Goal: Task Accomplishment & Management: Use online tool/utility

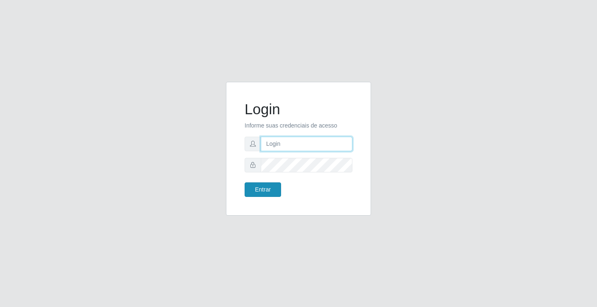
type input "[EMAIL_ADDRESS][DOMAIN_NAME]"
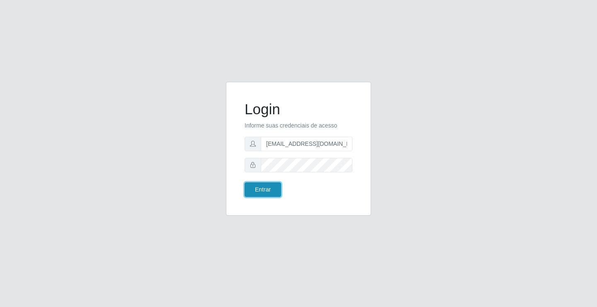
click at [257, 187] on button "Entrar" at bounding box center [263, 189] width 37 height 15
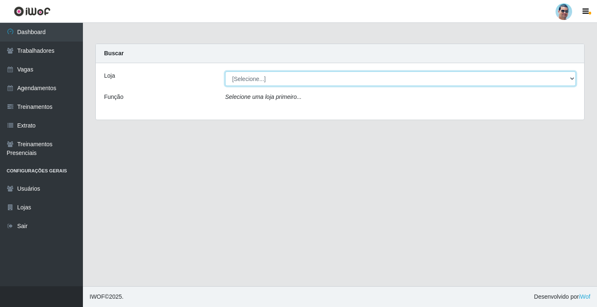
click at [382, 75] on select "[Selecione...] Mercadinho Extrabom" at bounding box center [400, 78] width 351 height 15
select select "175"
click at [225, 71] on select "[Selecione...] Mercadinho Extrabom" at bounding box center [400, 78] width 351 height 15
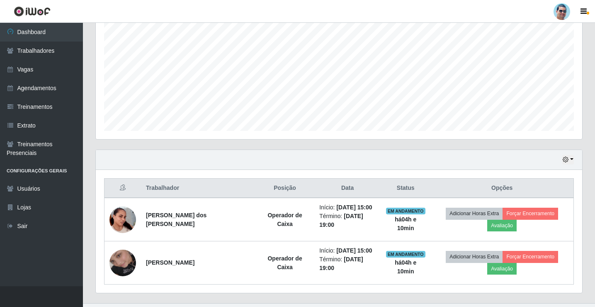
scroll to position [171, 0]
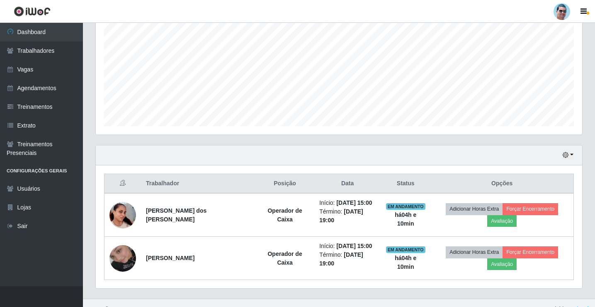
click at [566, 163] on div "Hoje 1 dia 3 dias 1 Semana Não encerrados" at bounding box center [339, 155] width 487 height 20
click at [567, 158] on button "button" at bounding box center [569, 155] width 12 height 10
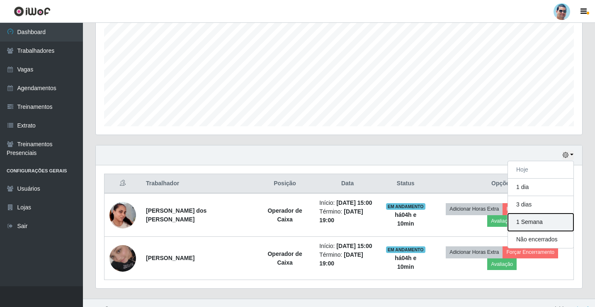
click at [556, 222] on button "1 Semana" at bounding box center [541, 221] width 66 height 17
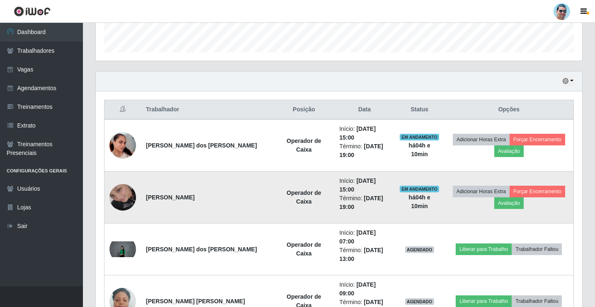
scroll to position [378, 0]
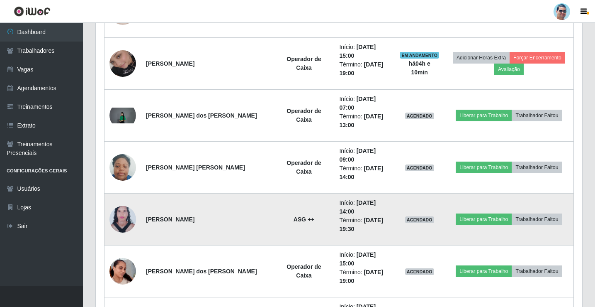
click at [124, 215] on img at bounding box center [123, 219] width 27 height 36
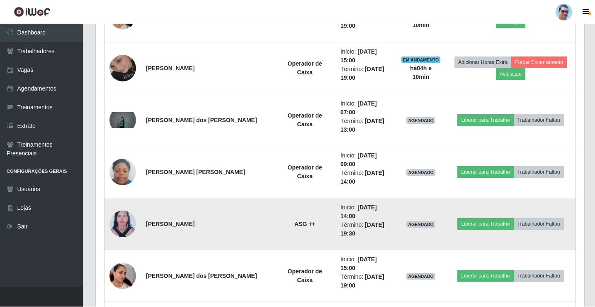
scroll to position [172, 483]
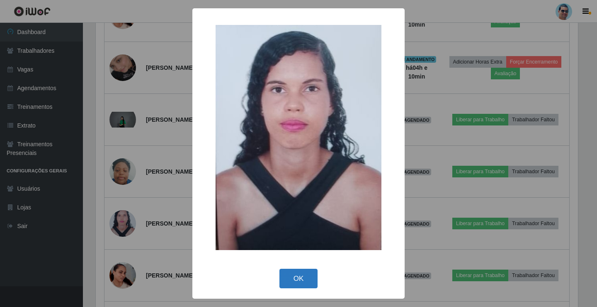
click at [307, 274] on button "OK" at bounding box center [299, 278] width 39 height 20
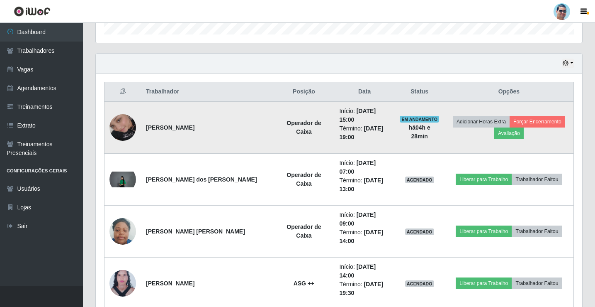
scroll to position [198, 0]
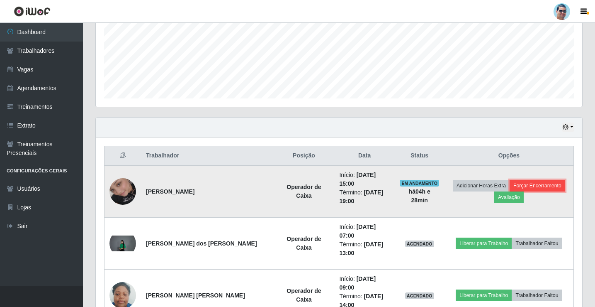
click at [546, 183] on button "Forçar Encerramento" at bounding box center [538, 186] width 56 height 12
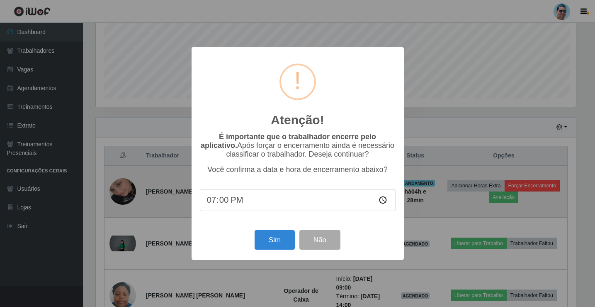
scroll to position [172, 483]
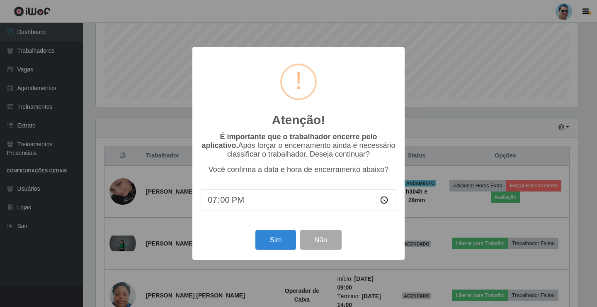
click at [227, 205] on input "19:00" at bounding box center [299, 200] width 196 height 22
type input "19:25"
click at [277, 239] on button "Sim" at bounding box center [276, 240] width 40 height 20
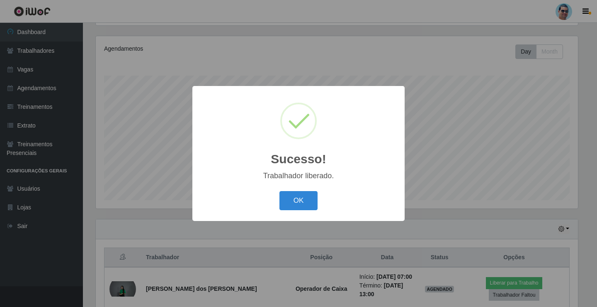
click at [295, 187] on div "Sucesso! × Trabalhador liberado. OK Cancel" at bounding box center [299, 153] width 212 height 134
click at [295, 211] on div "OK Cancel" at bounding box center [299, 200] width 196 height 24
click at [295, 207] on button "OK" at bounding box center [299, 201] width 39 height 20
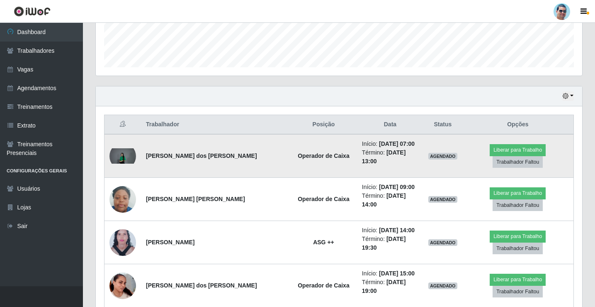
scroll to position [263, 0]
